Goal: Find specific page/section: Find specific page/section

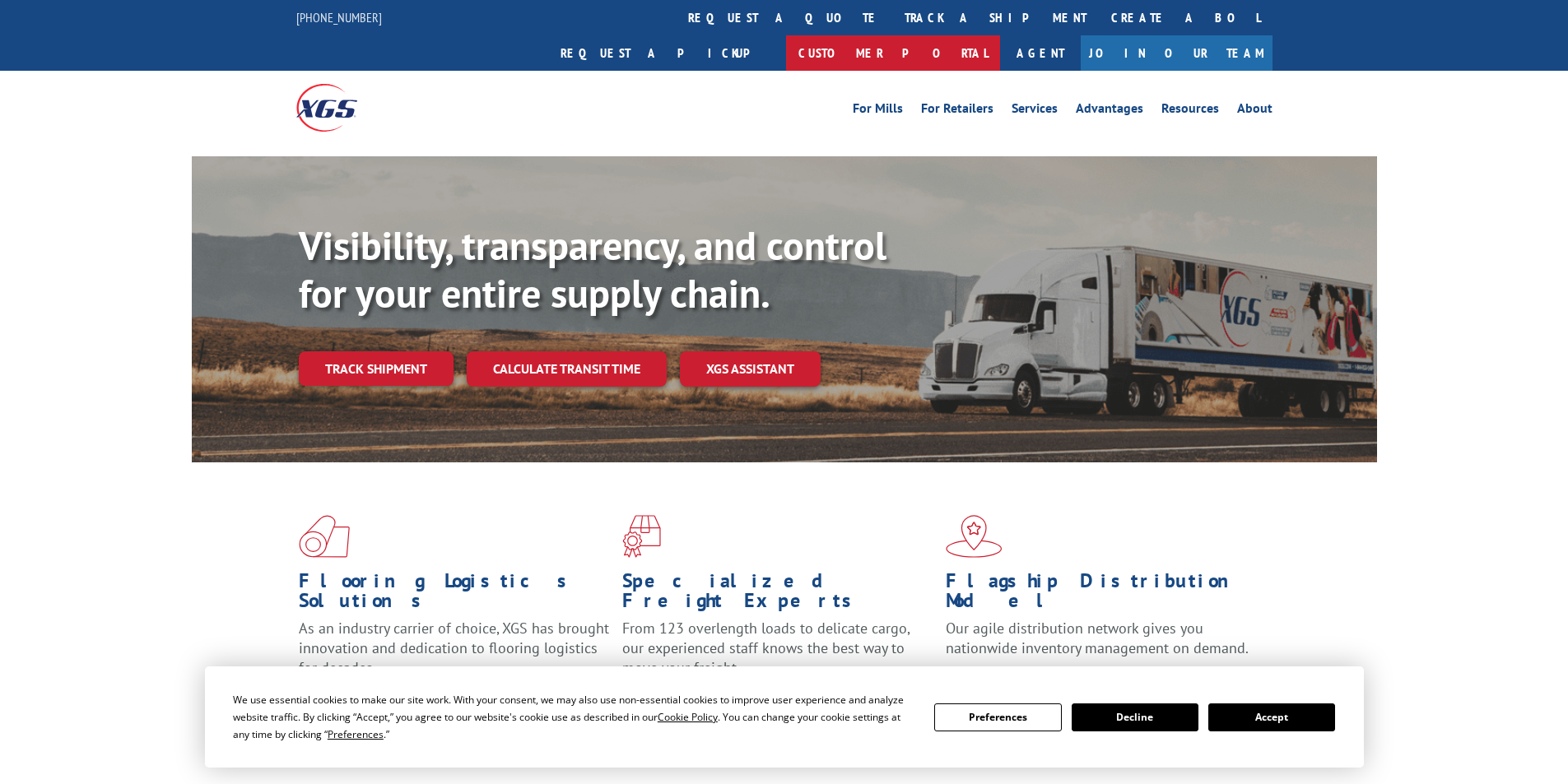
click at [1000, 36] on link "Customer Portal" at bounding box center [892, 53] width 214 height 36
click at [1261, 719] on button "Accept" at bounding box center [1271, 717] width 127 height 28
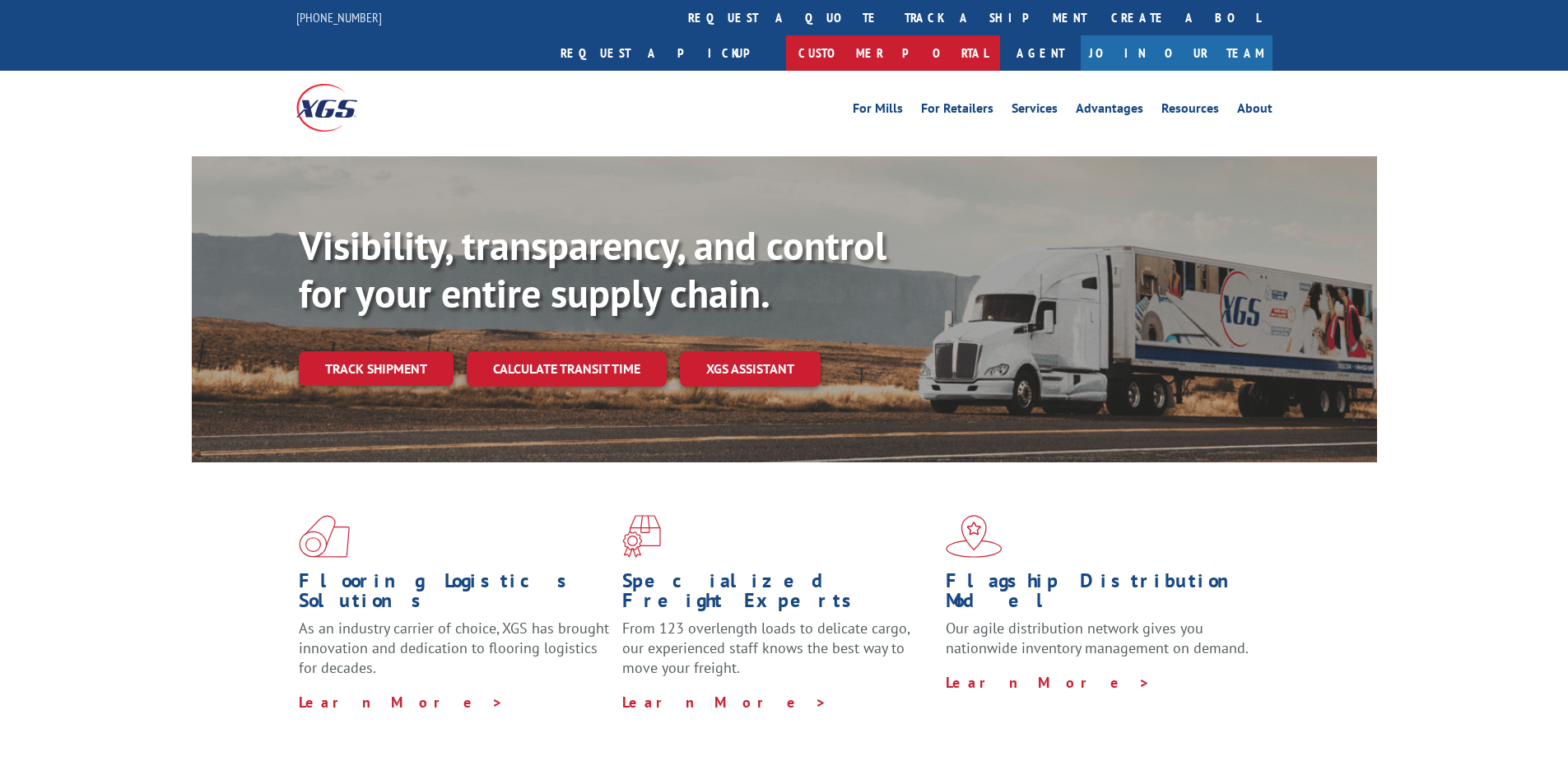
click at [1000, 36] on link "Customer Portal" at bounding box center [892, 53] width 214 height 36
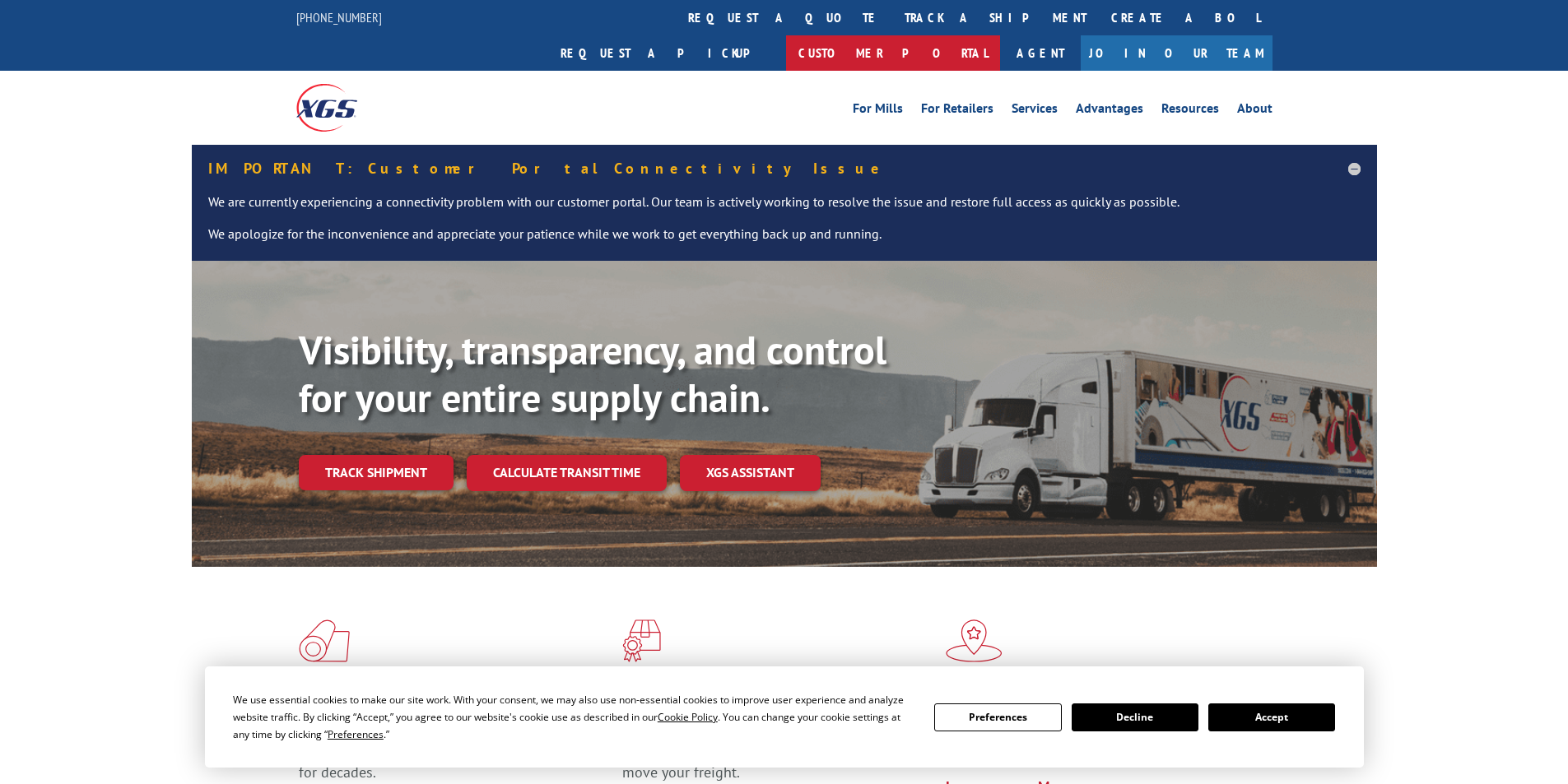
click at [1000, 36] on link "Customer Portal" at bounding box center [892, 53] width 214 height 36
